Goal: Entertainment & Leisure: Consume media (video, audio)

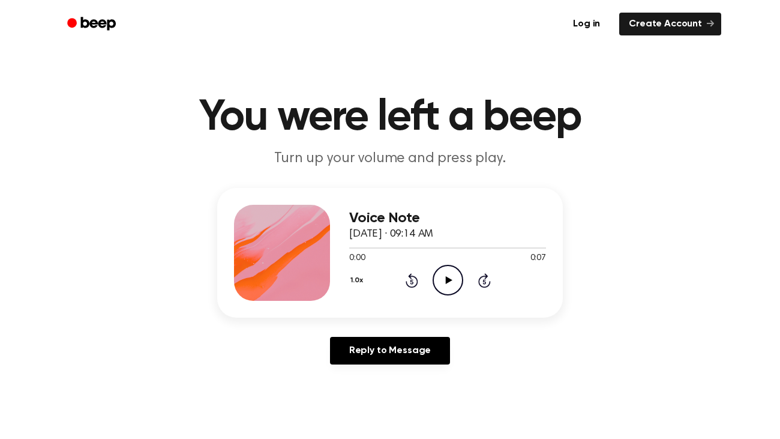
click at [447, 285] on icon "Play Audio" at bounding box center [448, 280] width 31 height 31
click at [443, 276] on icon "Play Audio" at bounding box center [448, 280] width 31 height 31
click at [450, 282] on icon "Play Audio" at bounding box center [448, 280] width 31 height 31
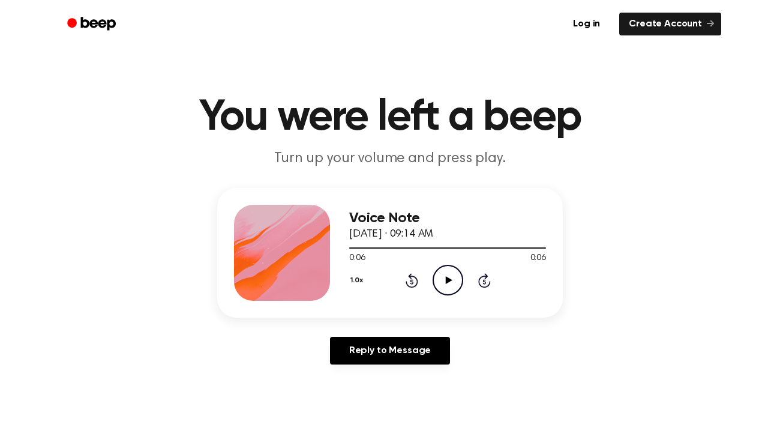
click at [450, 282] on icon "Play Audio" at bounding box center [448, 280] width 31 height 31
click at [451, 279] on icon "Play Audio" at bounding box center [448, 280] width 31 height 31
click at [445, 283] on icon "Play Audio" at bounding box center [448, 280] width 31 height 31
click at [448, 277] on icon "Play Audio" at bounding box center [448, 280] width 31 height 31
click at [448, 278] on icon at bounding box center [448, 280] width 7 height 8
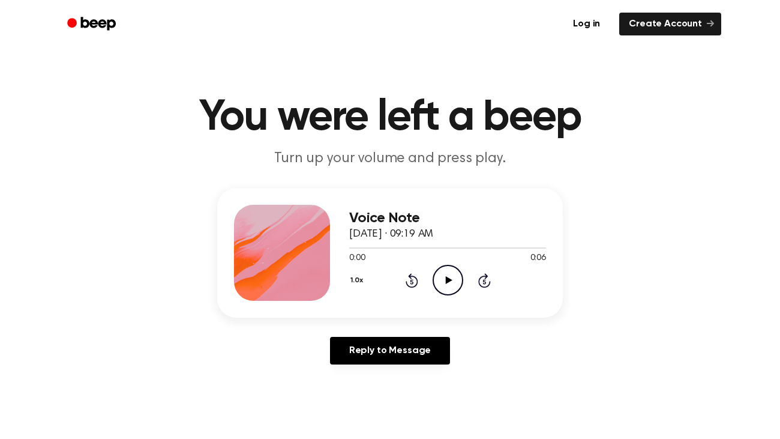
click at [449, 281] on icon at bounding box center [448, 280] width 7 height 8
click at [443, 279] on icon "Play Audio" at bounding box center [448, 280] width 31 height 31
click at [451, 274] on icon "Play Audio" at bounding box center [448, 280] width 31 height 31
click at [440, 279] on icon "Play Audio" at bounding box center [448, 280] width 31 height 31
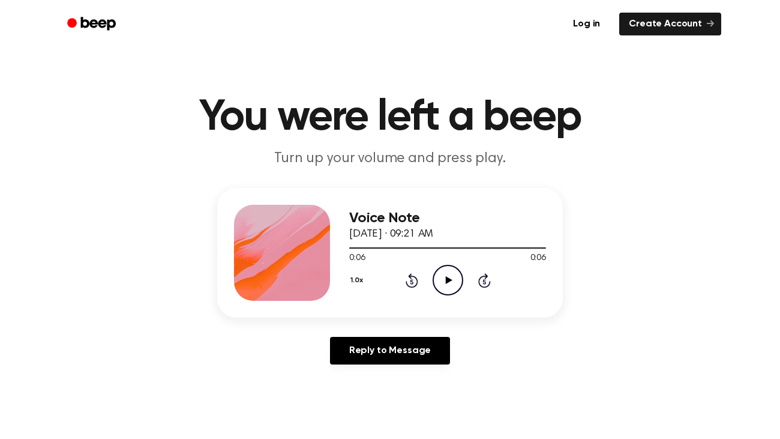
click at [444, 277] on icon "Play Audio" at bounding box center [448, 280] width 31 height 31
click at [451, 282] on icon "Play Audio" at bounding box center [448, 280] width 31 height 31
